Goal: Task Accomplishment & Management: Manage account settings

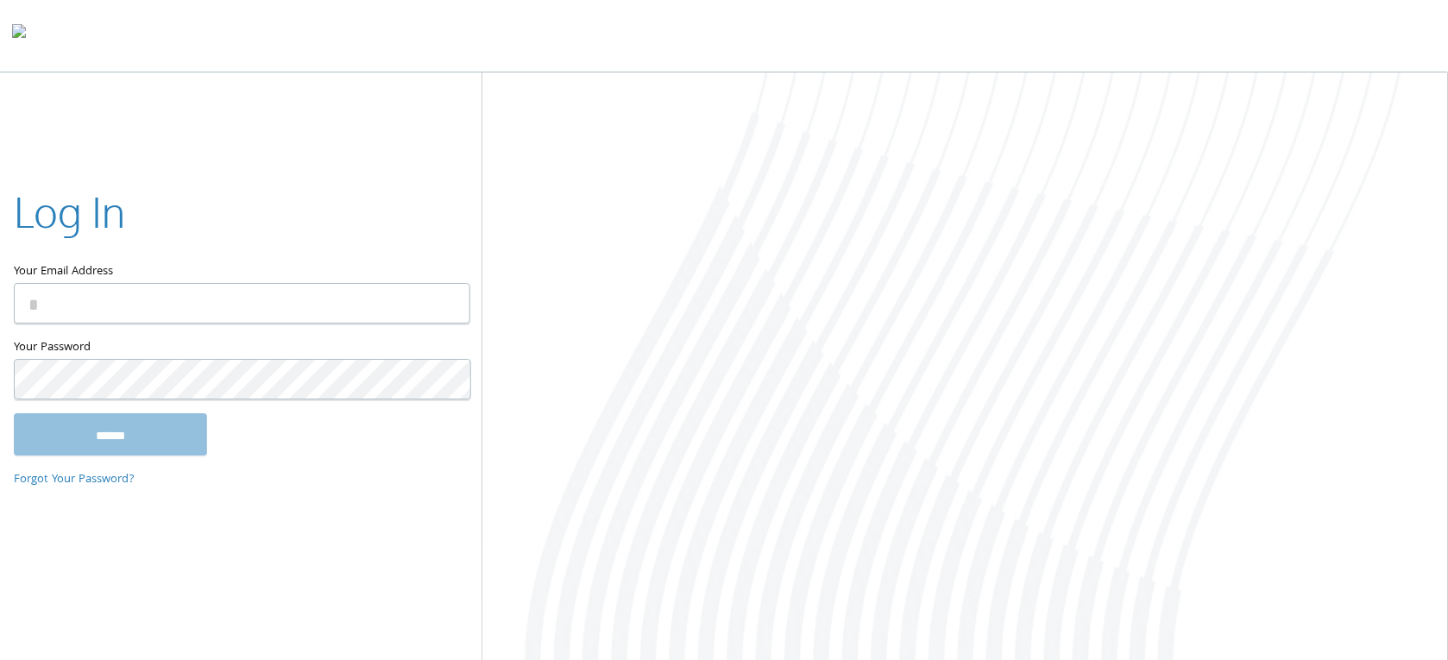
type input "**********"
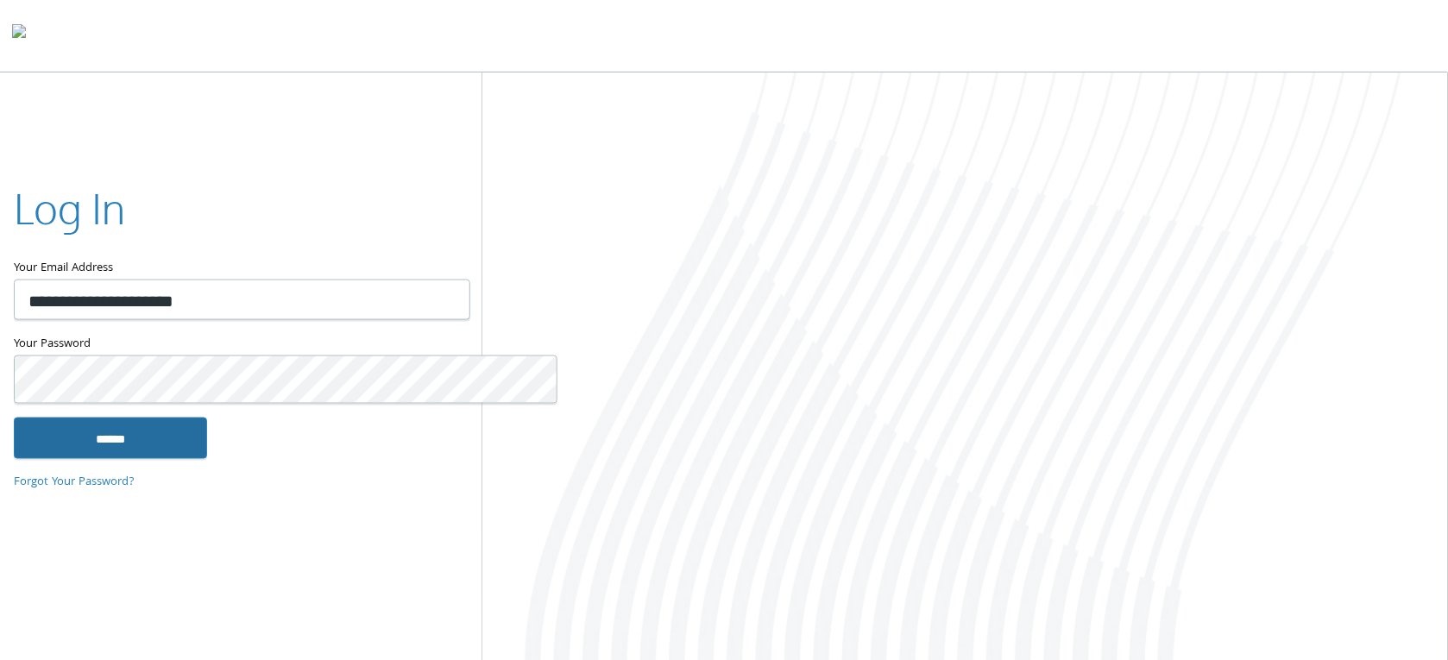
click at [110, 434] on input "******" at bounding box center [110, 438] width 193 height 41
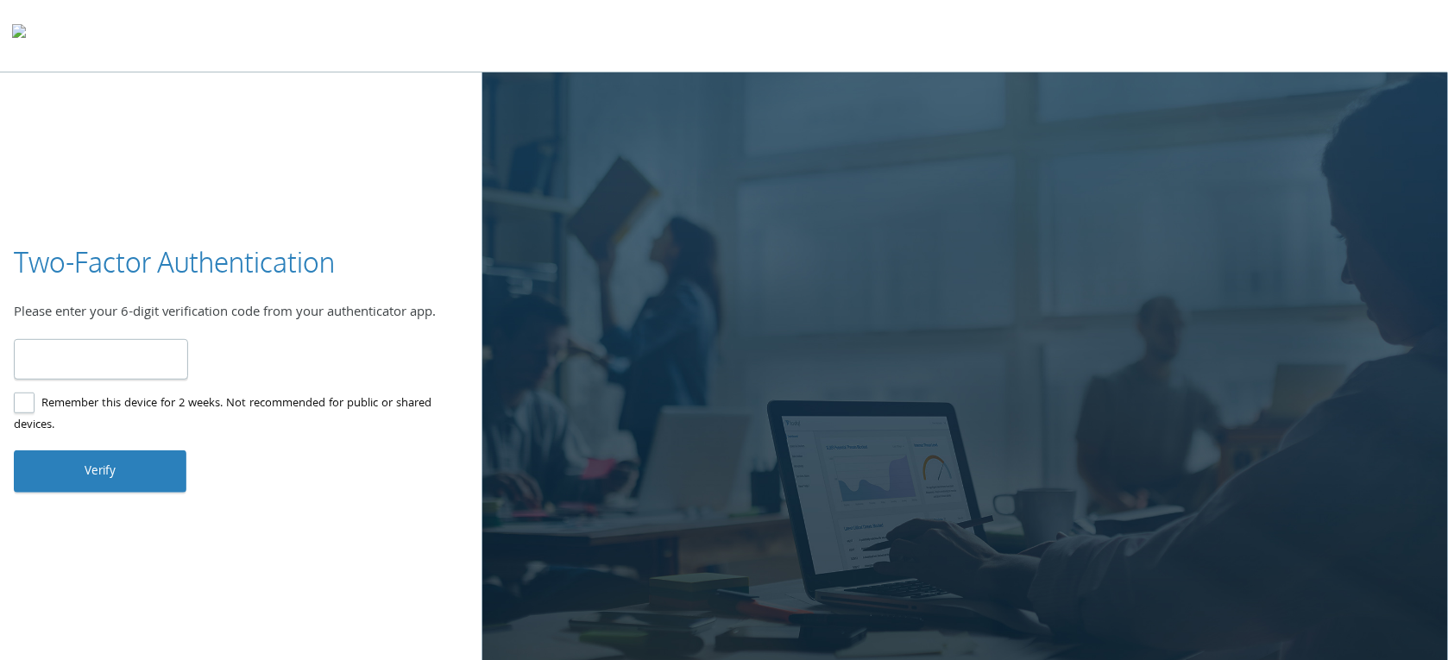
click at [71, 355] on input "number" at bounding box center [101, 359] width 174 height 41
type input "******"
